Goal: Task Accomplishment & Management: Manage account settings

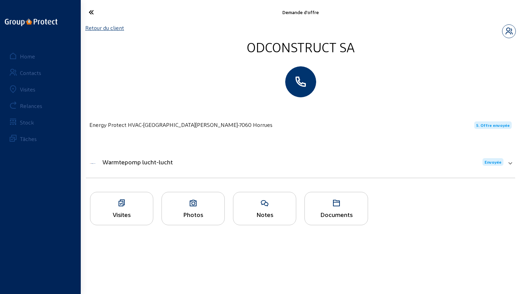
click at [107, 29] on link "Retour du client" at bounding box center [104, 27] width 39 height 7
click at [146, 165] on mat-expansion-panel-header "Warmtepomp lucht-lucht Envoyée" at bounding box center [300, 161] width 429 height 23
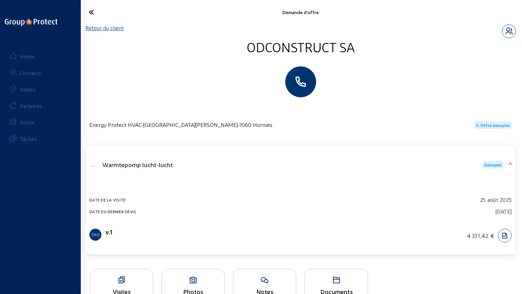
click at [95, 13] on icon at bounding box center [116, 12] width 62 height 12
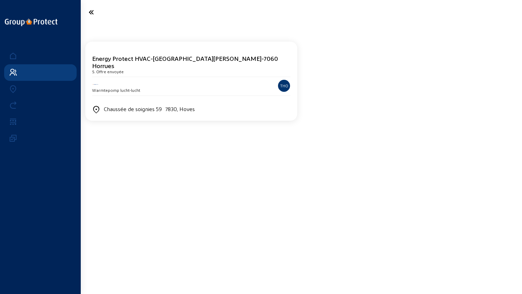
click at [205, 87] on div "Warmtepomp lucht-lucht THO" at bounding box center [191, 86] width 198 height 19
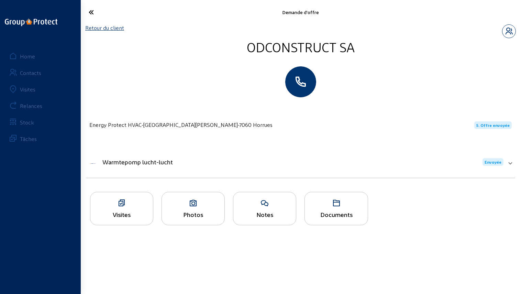
click at [106, 29] on link "Retour du client" at bounding box center [104, 27] width 39 height 7
click at [123, 29] on link "Retour du client" at bounding box center [104, 27] width 39 height 7
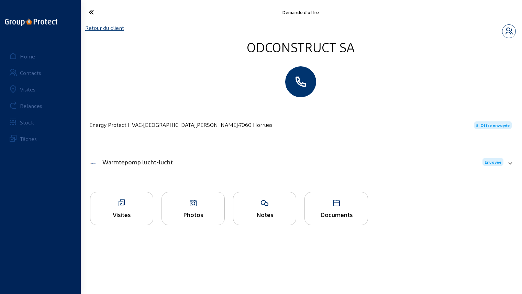
click at [89, 29] on link "Retour du client" at bounding box center [104, 27] width 39 height 7
click at [32, 119] on div "Stock" at bounding box center [27, 122] width 14 height 7
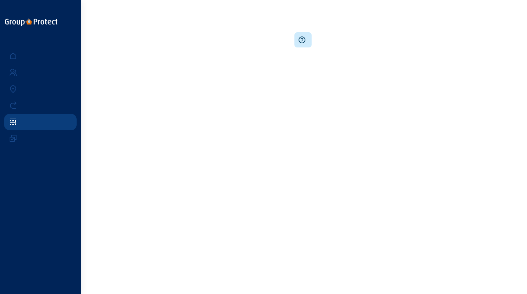
click at [33, 102] on link at bounding box center [40, 105] width 73 height 16
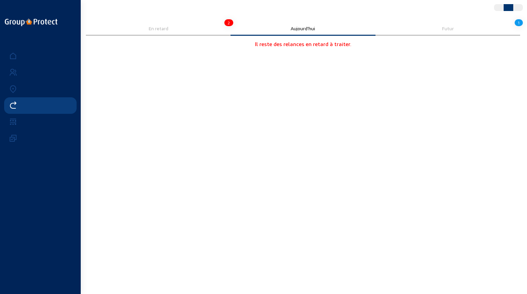
click at [170, 37] on cam-error "En retard 2 Aujourd'hui Futur 1 Il reste des relances en retard à traiter." at bounding box center [303, 37] width 434 height 30
click at [168, 33] on div "En retard" at bounding box center [158, 29] width 145 height 14
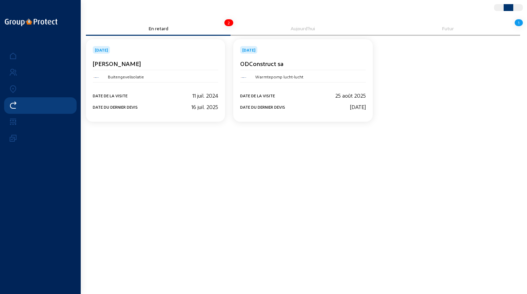
click at [346, 87] on div "Date de la visite 25 août 2025 Date du dernier devis 3 sept. 2025" at bounding box center [302, 96] width 125 height 28
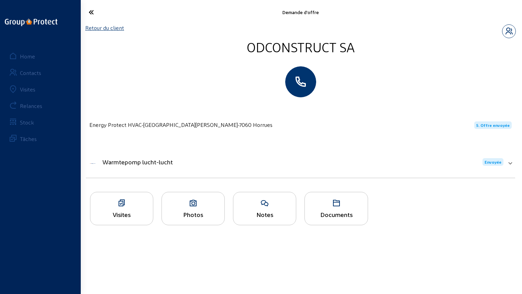
click at [270, 169] on mat-expansion-panel-header "Warmtepomp lucht-lucht Envoyée" at bounding box center [300, 161] width 429 height 23
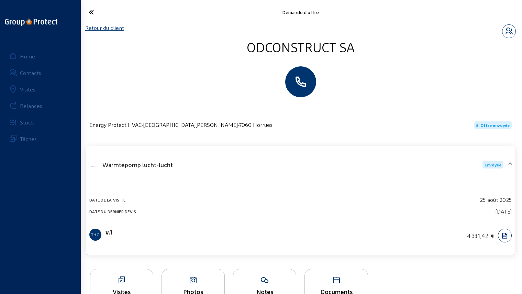
click at [267, 167] on div "Warmtepomp lucht-lucht Envoyée" at bounding box center [296, 165] width 414 height 8
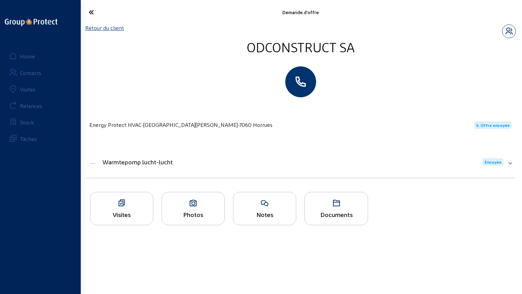
click at [111, 29] on link "Retour du client" at bounding box center [104, 27] width 39 height 7
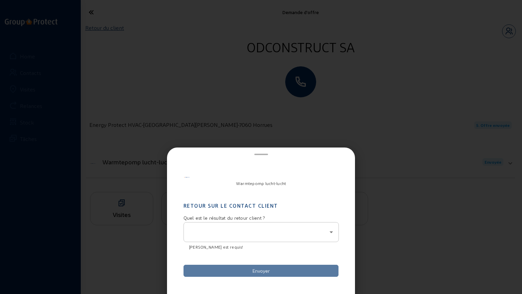
click at [246, 235] on div at bounding box center [259, 232] width 140 height 8
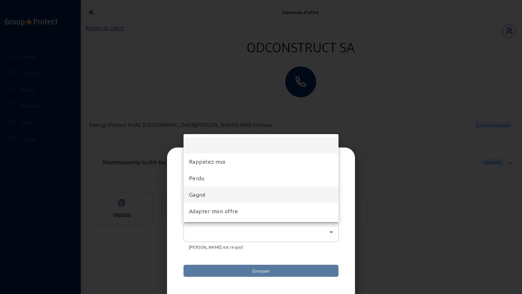
click at [214, 195] on mat-option "Gagné" at bounding box center [261, 194] width 155 height 16
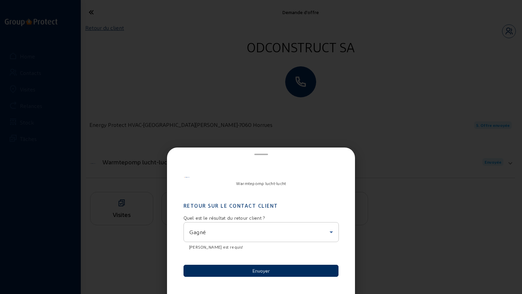
click at [245, 274] on button "Envoyer" at bounding box center [261, 271] width 155 height 12
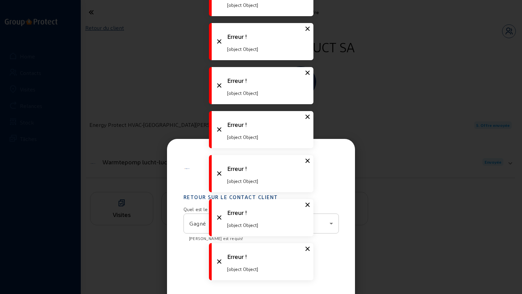
click at [307, 206] on icon at bounding box center [307, 205] width 8 height 8
click at [304, 159] on icon at bounding box center [307, 161] width 8 height 8
click at [308, 161] on icon at bounding box center [307, 161] width 8 height 8
click at [308, 121] on icon at bounding box center [307, 117] width 8 height 8
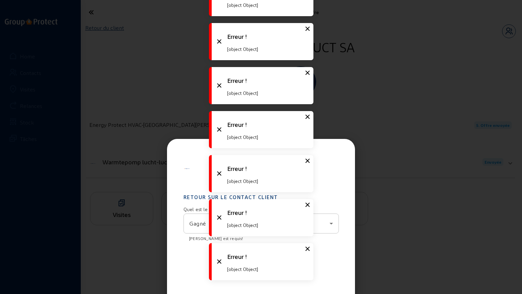
click at [308, 77] on icon at bounding box center [307, 73] width 8 height 8
click at [308, 33] on icon at bounding box center [307, 29] width 8 height 8
click at [308, 161] on icon at bounding box center [307, 161] width 8 height 8
click at [308, 121] on icon at bounding box center [307, 117] width 8 height 8
click at [308, 161] on icon at bounding box center [307, 161] width 8 height 8
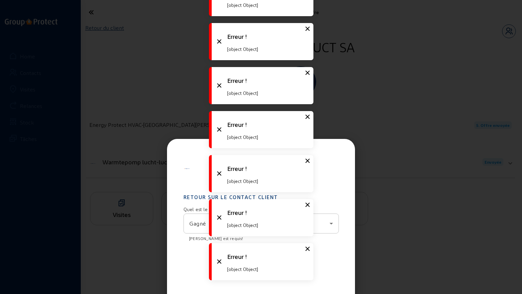
click at [308, 121] on icon at bounding box center [307, 117] width 8 height 8
click at [308, 77] on icon at bounding box center [307, 73] width 8 height 8
click at [308, 161] on icon at bounding box center [307, 161] width 8 height 8
click at [308, 121] on icon at bounding box center [307, 117] width 8 height 8
click at [308, 77] on icon at bounding box center [307, 73] width 8 height 8
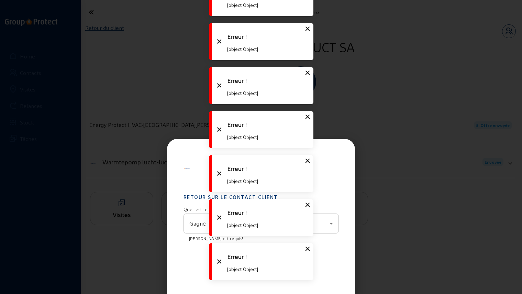
click at [308, 161] on icon at bounding box center [307, 161] width 8 height 8
click at [308, 121] on icon at bounding box center [307, 117] width 8 height 8
click at [308, 77] on icon at bounding box center [307, 73] width 8 height 8
click at [308, 161] on icon at bounding box center [307, 161] width 8 height 8
click at [308, 121] on icon at bounding box center [307, 117] width 8 height 8
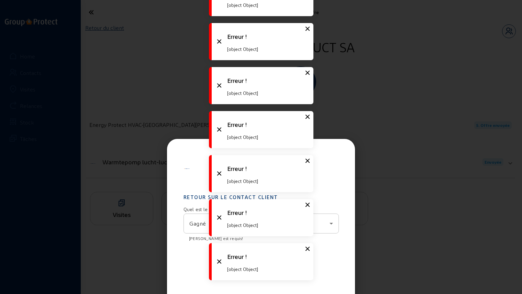
click at [374, 176] on div at bounding box center [261, 147] width 522 height 294
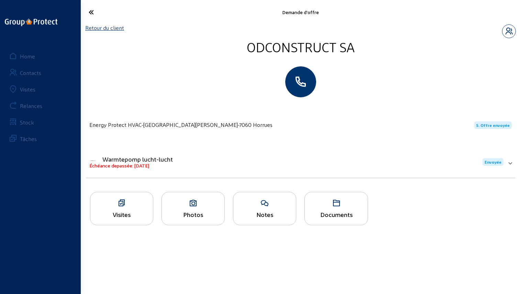
click at [180, 167] on div "Warmtepomp lucht-lucht Échéance depassée: [DATE] Envoyée" at bounding box center [296, 161] width 414 height 13
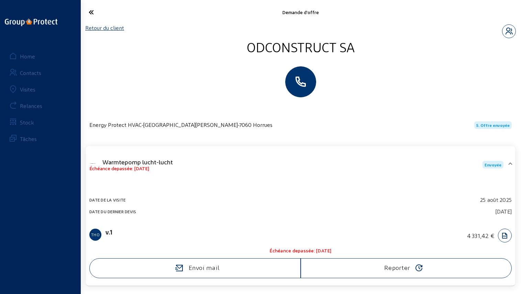
click at [181, 164] on div "Warmtepomp lucht-lucht Échéance depassée: [DATE] Envoyée" at bounding box center [296, 164] width 414 height 13
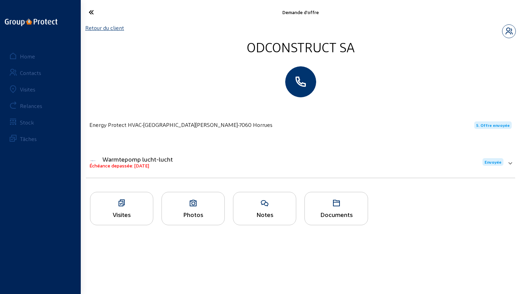
click at [102, 28] on link "Retour du client" at bounding box center [104, 27] width 39 height 7
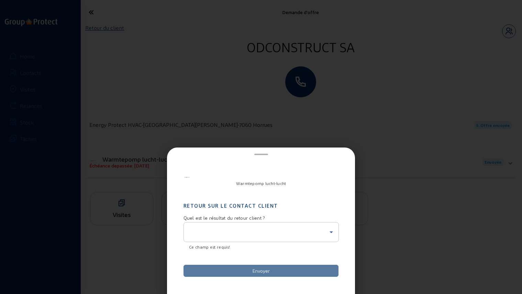
click at [236, 235] on div at bounding box center [259, 232] width 140 height 8
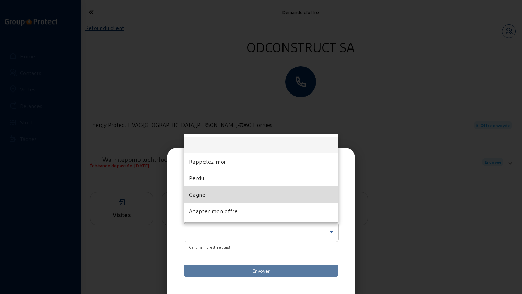
click at [210, 191] on mat-option "Gagné" at bounding box center [261, 194] width 155 height 16
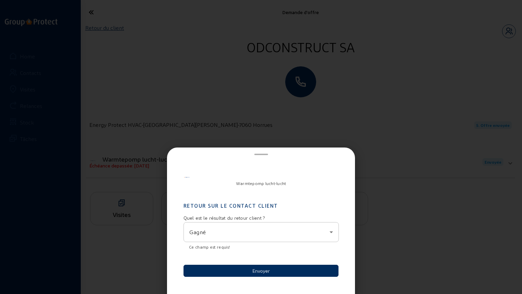
click at [256, 269] on button "Envoyer" at bounding box center [261, 271] width 155 height 12
